Goal: Information Seeking & Learning: Learn about a topic

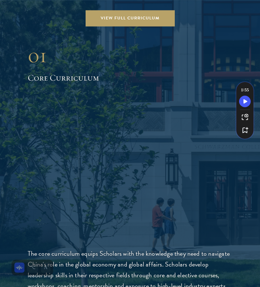
scroll to position [1064, 0]
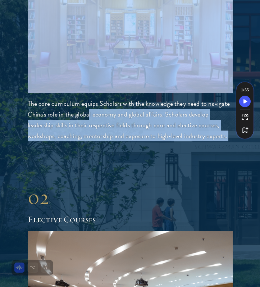
drag, startPoint x: 89, startPoint y: 116, endPoint x: 105, endPoint y: 145, distance: 33.3
click at [94, 128] on p "The core curriculum equips Scholars with the knowledge they need to navigate Ch…" at bounding box center [130, 119] width 205 height 43
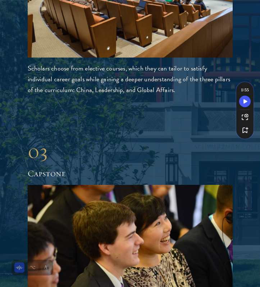
scroll to position [1413, 0]
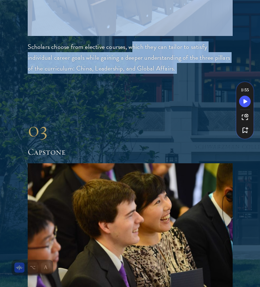
drag, startPoint x: 131, startPoint y: 46, endPoint x: 129, endPoint y: 84, distance: 38.2
click at [129, 84] on div "01 Core Curriculum 01 Core Curriculum The core curriculum equips Scholars with …" at bounding box center [130, 196] width 217 height 1304
click at [119, 72] on p "Scholars choose from elective courses, which they can tailor to satisfy individ…" at bounding box center [130, 57] width 205 height 32
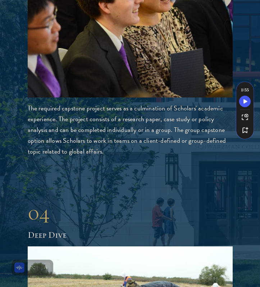
scroll to position [1637, 0]
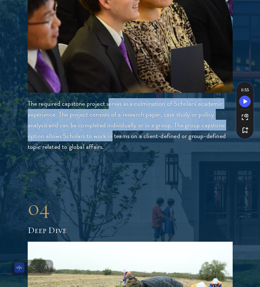
drag, startPoint x: 108, startPoint y: 110, endPoint x: 110, endPoint y: 137, distance: 27.5
click at [110, 137] on p "The required capstone project serves as a culmination of Scholars' academic exp…" at bounding box center [130, 125] width 205 height 54
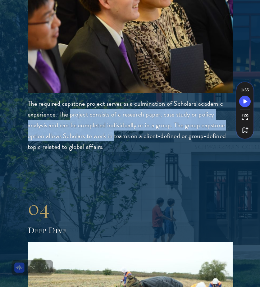
drag, startPoint x: 110, startPoint y: 137, endPoint x: 71, endPoint y: 115, distance: 45.1
click at [71, 115] on p "The required capstone project serves as a culmination of Scholars' academic exp…" at bounding box center [130, 125] width 205 height 54
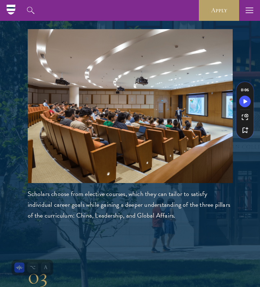
scroll to position [1250, 0]
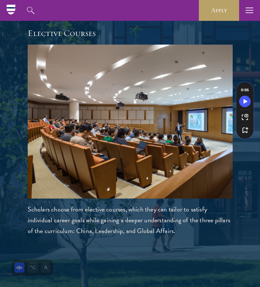
click at [69, 132] on img at bounding box center [130, 122] width 205 height 154
click at [72, 33] on h2 "Elective Courses" at bounding box center [130, 33] width 205 height 12
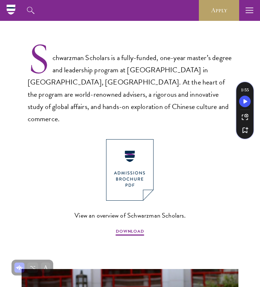
scroll to position [305, 0]
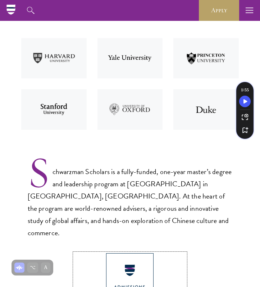
click at [122, 266] on img at bounding box center [129, 284] width 47 height 62
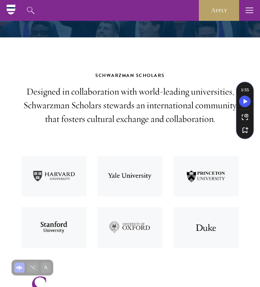
scroll to position [46, 0]
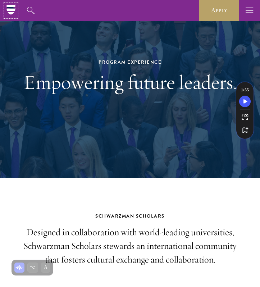
click at [10, 8] on icon at bounding box center [10, 7] width 9 height 1
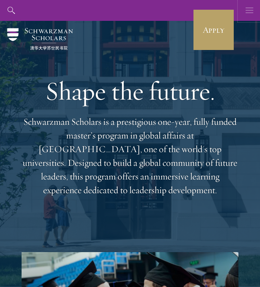
click at [244, 8] on button "button" at bounding box center [249, 10] width 21 height 21
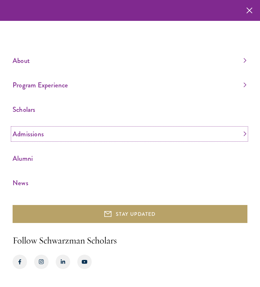
click at [242, 135] on link "Admissions" at bounding box center [130, 134] width 234 height 12
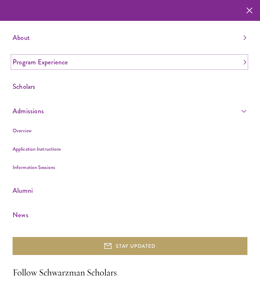
click at [69, 63] on link "Program Experience" at bounding box center [130, 62] width 234 height 12
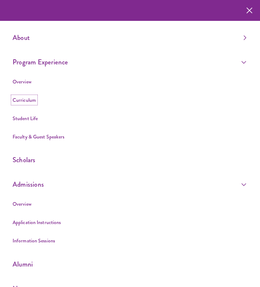
click at [24, 100] on link "Curriculum" at bounding box center [24, 99] width 23 height 7
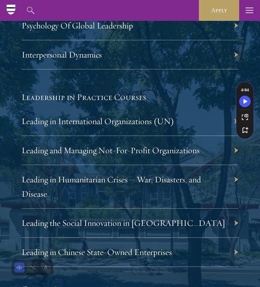
scroll to position [1523, 0]
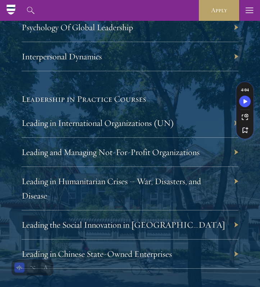
click at [199, 124] on div "Leading in International Organizations (UN)" at bounding box center [130, 123] width 217 height 29
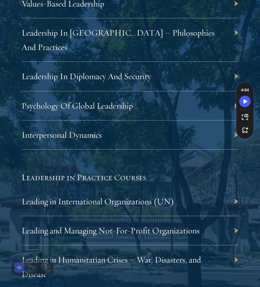
scroll to position [1445, 0]
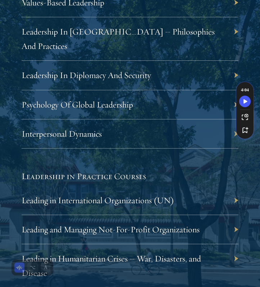
click at [234, 198] on div "Leading in International Organizations (UN)" at bounding box center [130, 200] width 217 height 29
click at [181, 196] on div "Leading in International Organizations (UN)" at bounding box center [130, 200] width 217 height 29
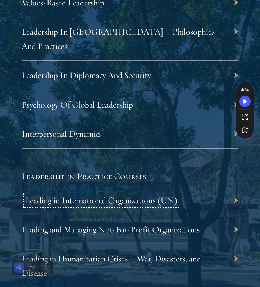
click at [155, 198] on link "Leading in International Organizations (UN)" at bounding box center [101, 200] width 153 height 11
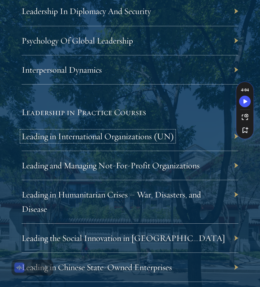
scroll to position [1510, 0]
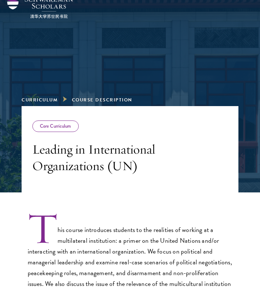
scroll to position [32, 0]
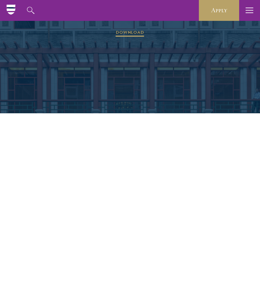
scroll to position [1342, 0]
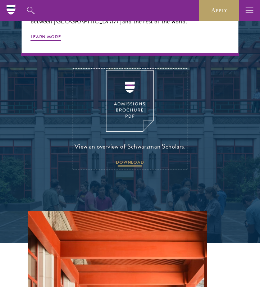
click at [119, 159] on span "DOWNLOAD" at bounding box center [130, 163] width 28 height 9
